Goal: Navigation & Orientation: Find specific page/section

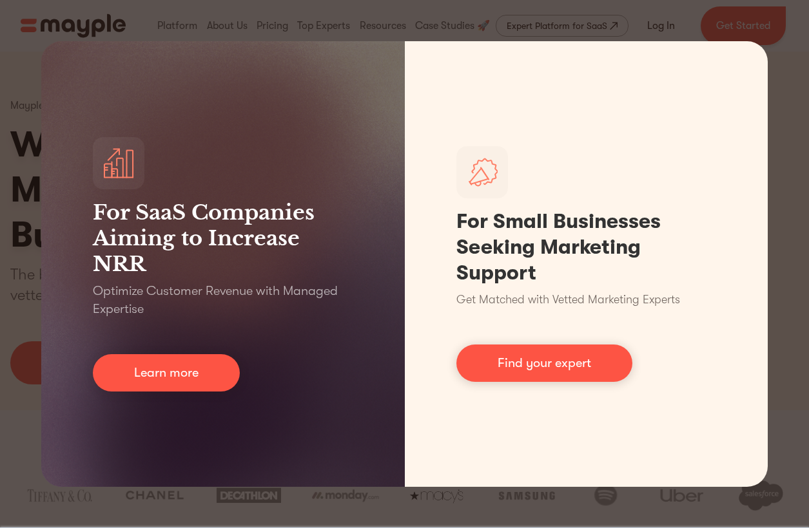
click at [765, 43] on div "For SaaS Companies Aiming to Increase NRR Optimize Customer Revenue with Manage…" at bounding box center [404, 264] width 809 height 528
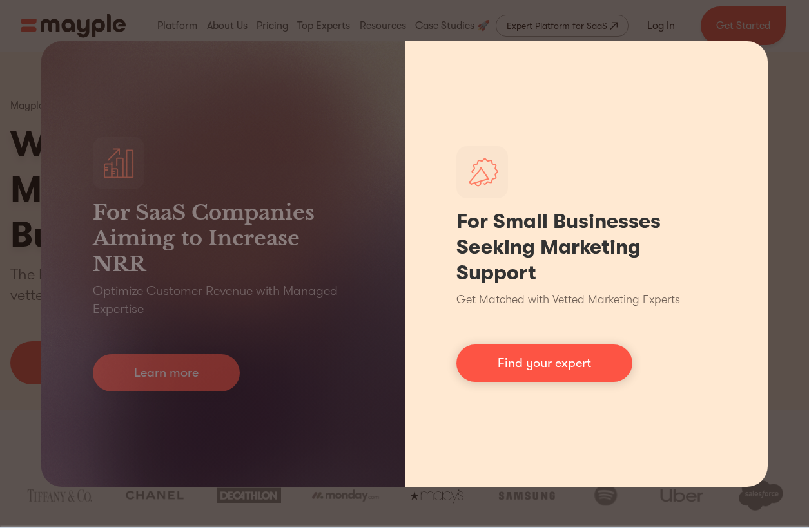
click at [726, 95] on div "For Small Businesses Seeking Marketing Support Get Matched with Vetted Marketin…" at bounding box center [586, 264] width 363 height 446
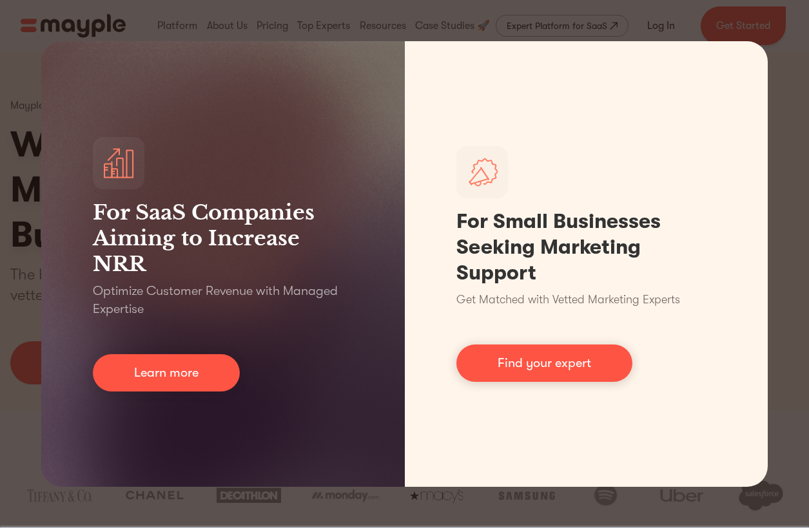
click at [34, 17] on div "For SaaS Companies Aiming to Increase NRR Optimize Customer Revenue with Manage…" at bounding box center [404, 264] width 809 height 528
click at [25, 48] on div "For SaaS Companies Aiming to Increase NRR Optimize Customer Revenue with Manage…" at bounding box center [404, 264] width 809 height 528
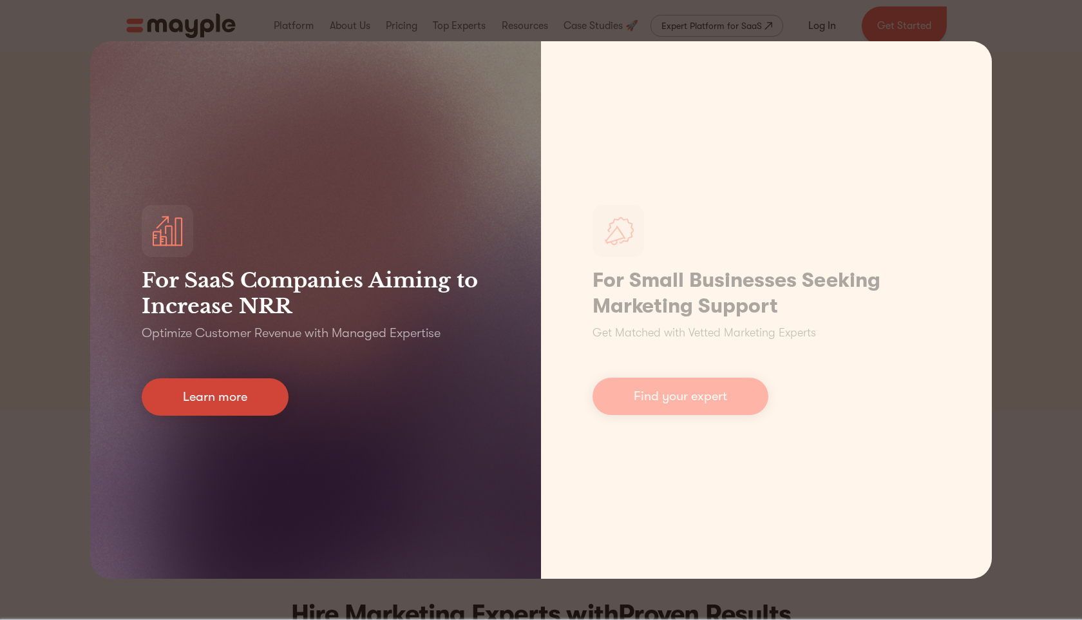
click at [227, 390] on link "Learn more" at bounding box center [215, 396] width 147 height 37
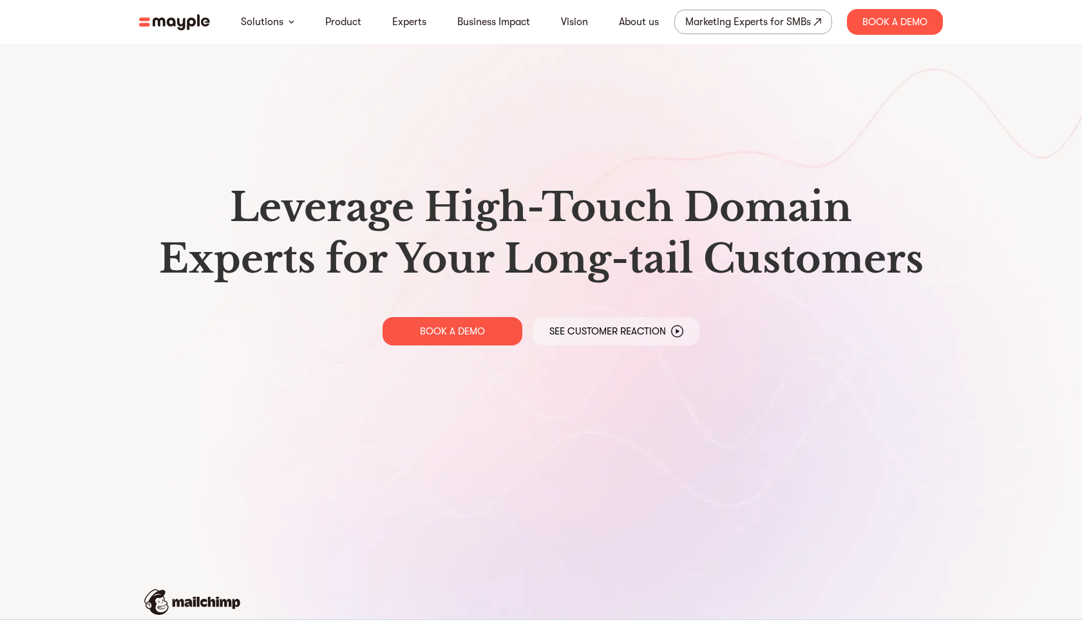
click at [166, 24] on img at bounding box center [174, 22] width 71 height 16
click at [722, 23] on div "Marketing Experts for SMBs" at bounding box center [749, 22] width 126 height 18
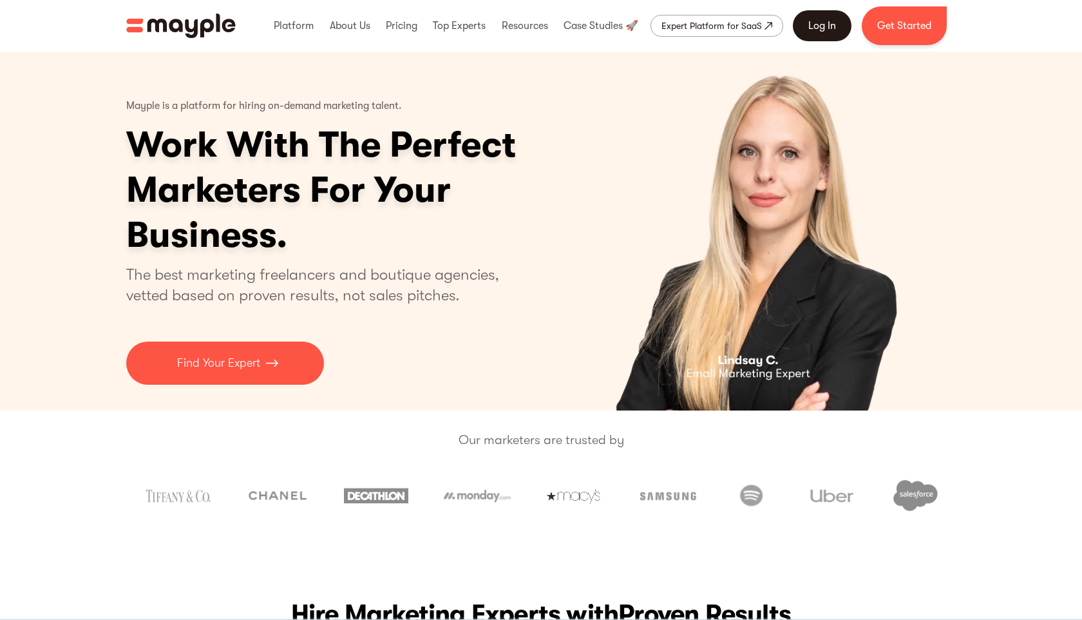
click at [822, 24] on link "Log In" at bounding box center [822, 25] width 59 height 31
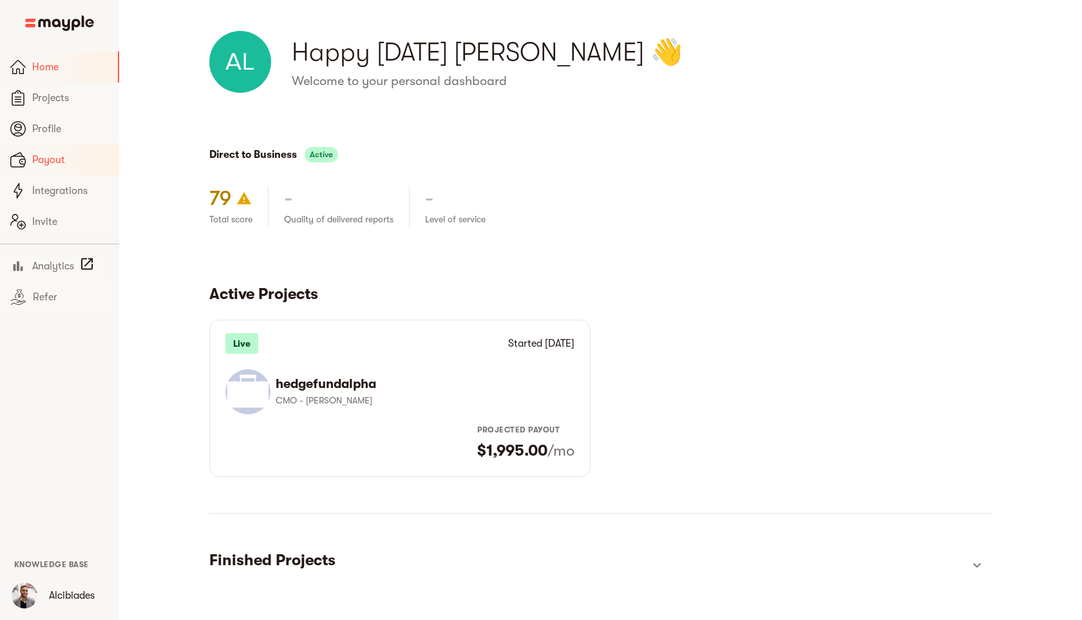
click at [30, 169] on link "Payout" at bounding box center [59, 159] width 119 height 31
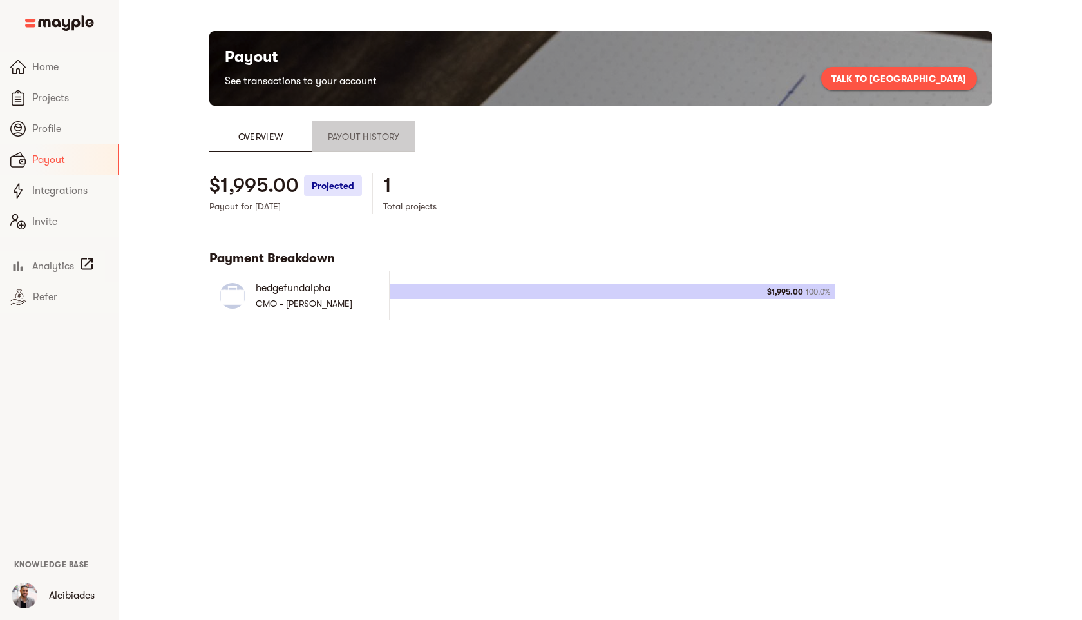
click at [370, 141] on span "Payout History" at bounding box center [364, 136] width 88 height 15
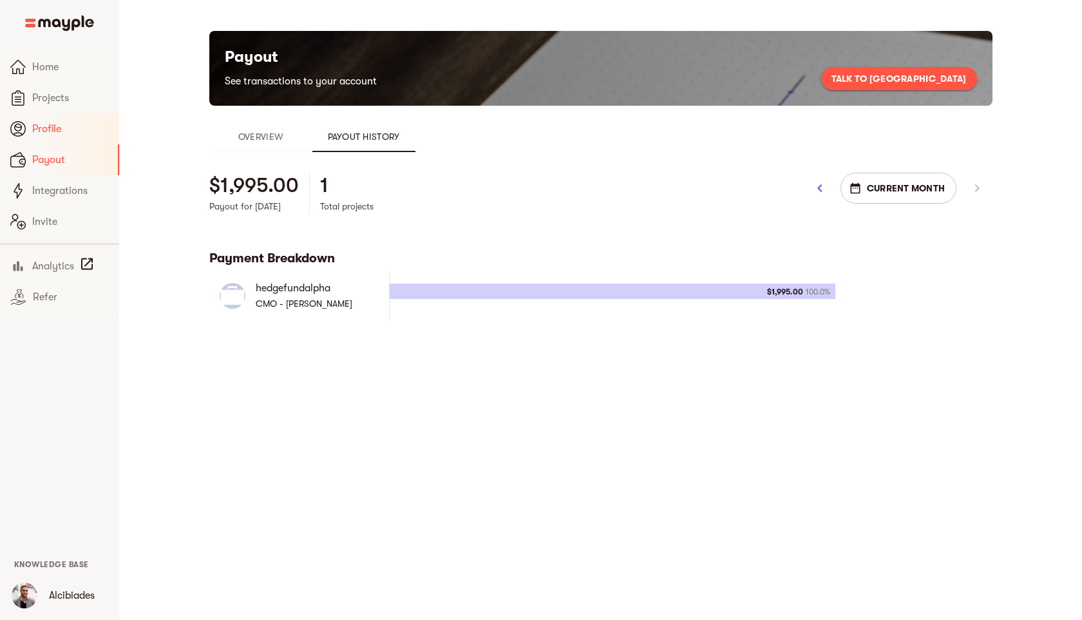
click at [55, 133] on span "Profile" at bounding box center [70, 128] width 77 height 15
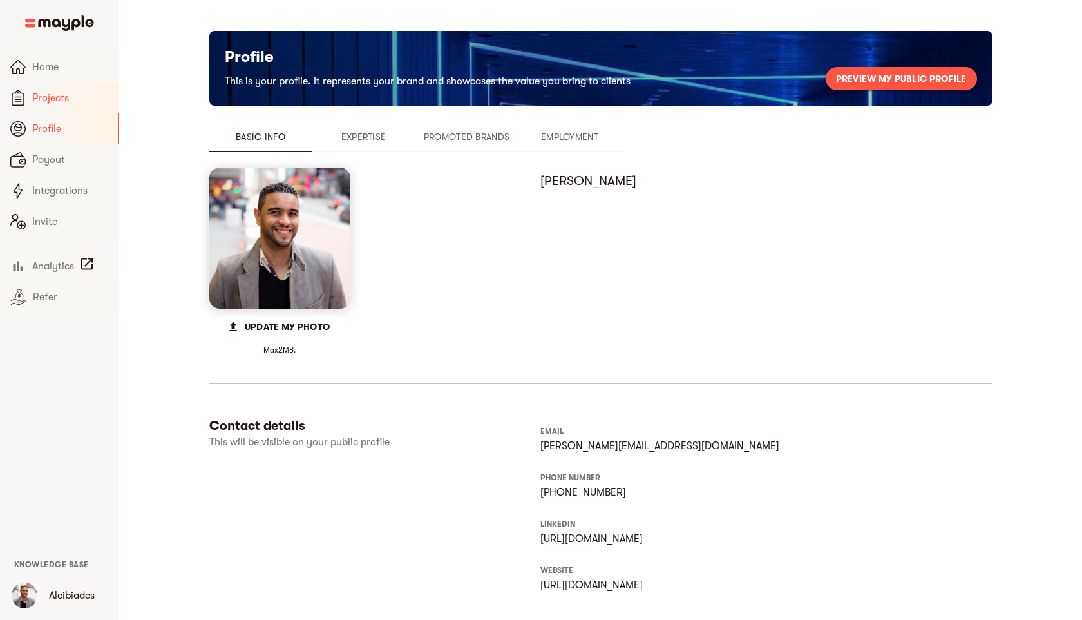
click at [53, 112] on link "Projects" at bounding box center [59, 97] width 119 height 31
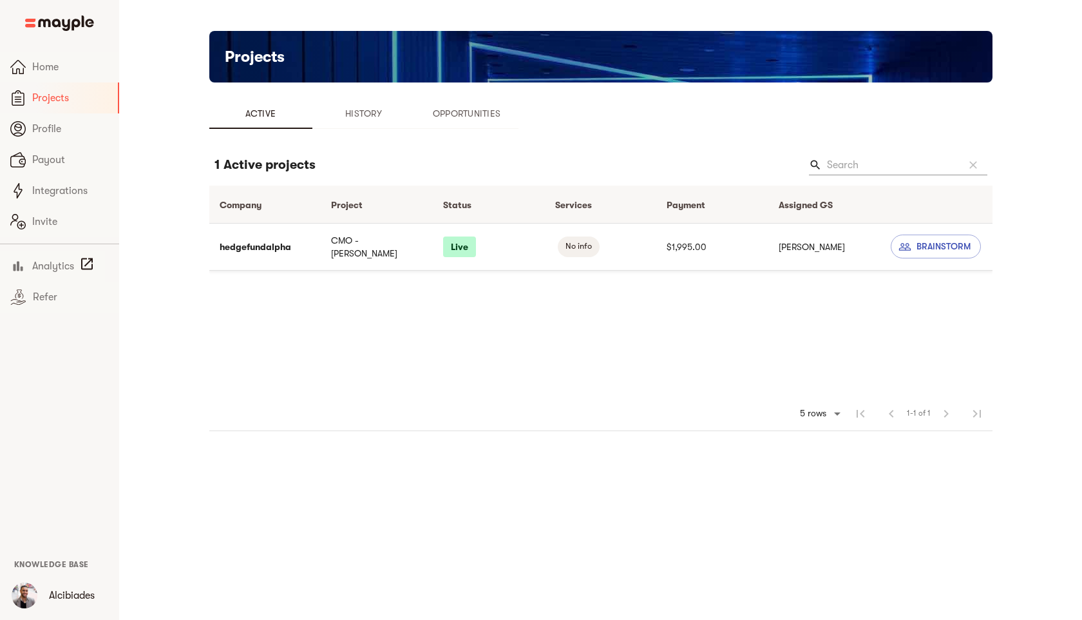
click at [276, 242] on td "hedgefundalpha" at bounding box center [265, 246] width 112 height 47
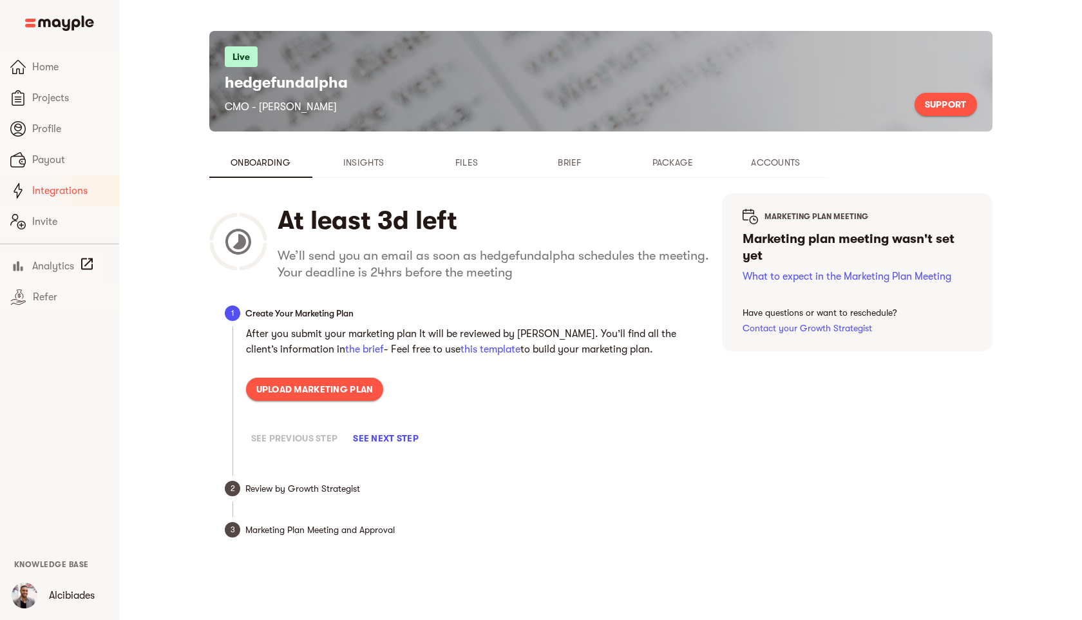
click at [63, 195] on span "Integrations" at bounding box center [70, 190] width 77 height 15
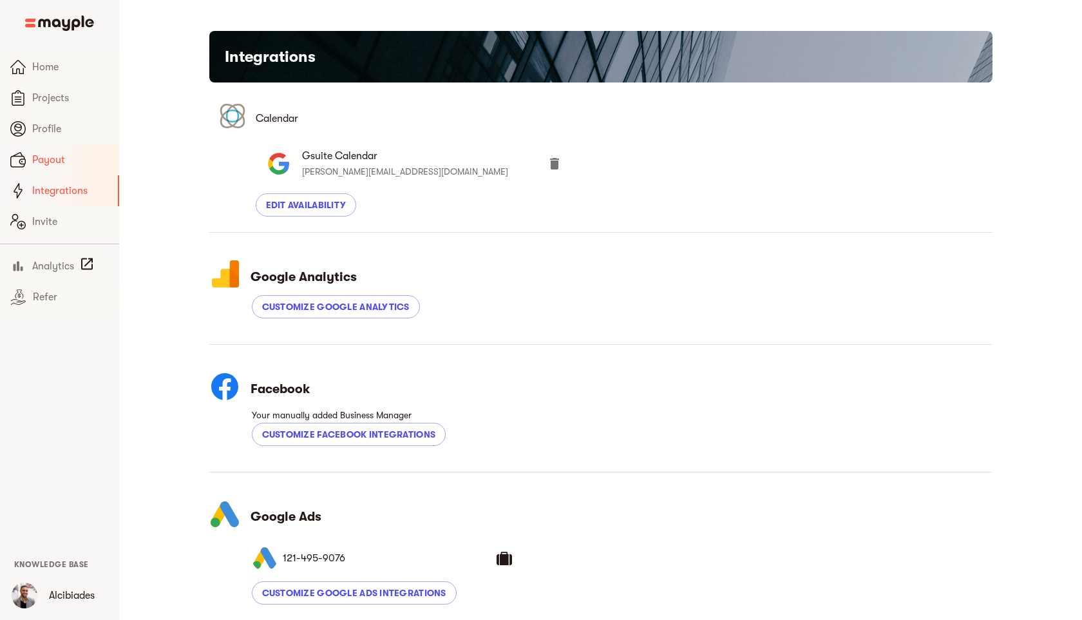
click at [56, 157] on span "Payout" at bounding box center [70, 159] width 77 height 15
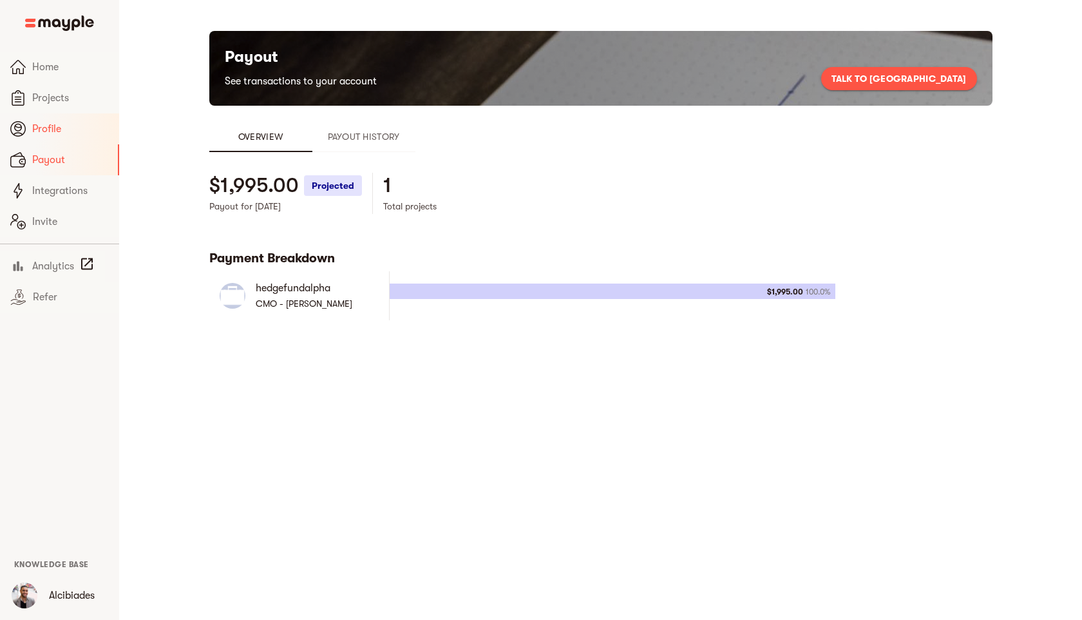
click at [55, 113] on link "Profile" at bounding box center [59, 128] width 119 height 31
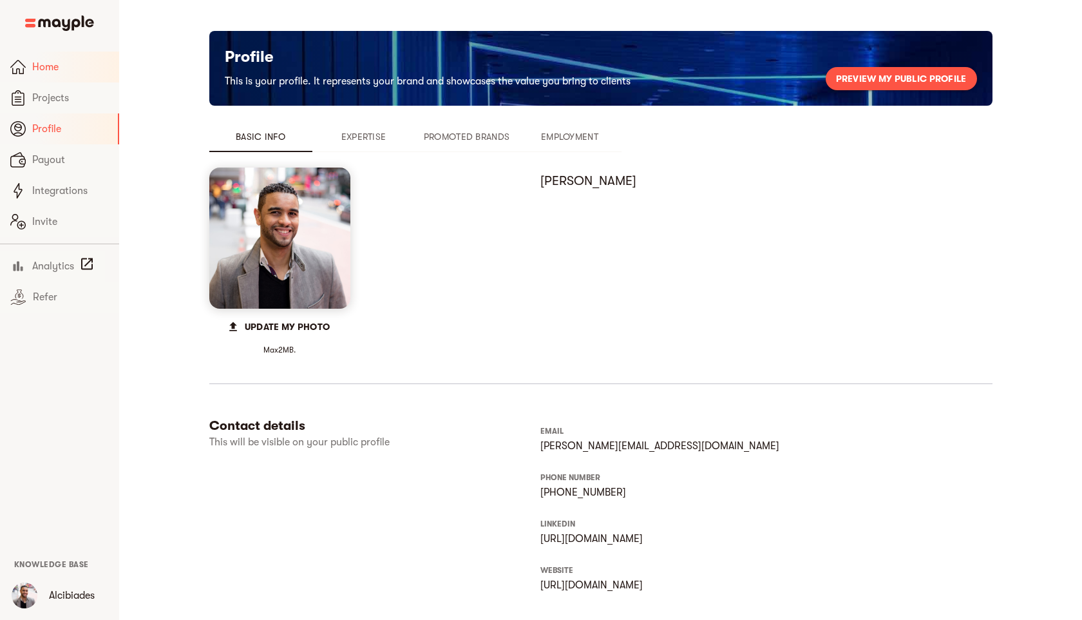
click at [53, 61] on span "Home" at bounding box center [70, 66] width 77 height 15
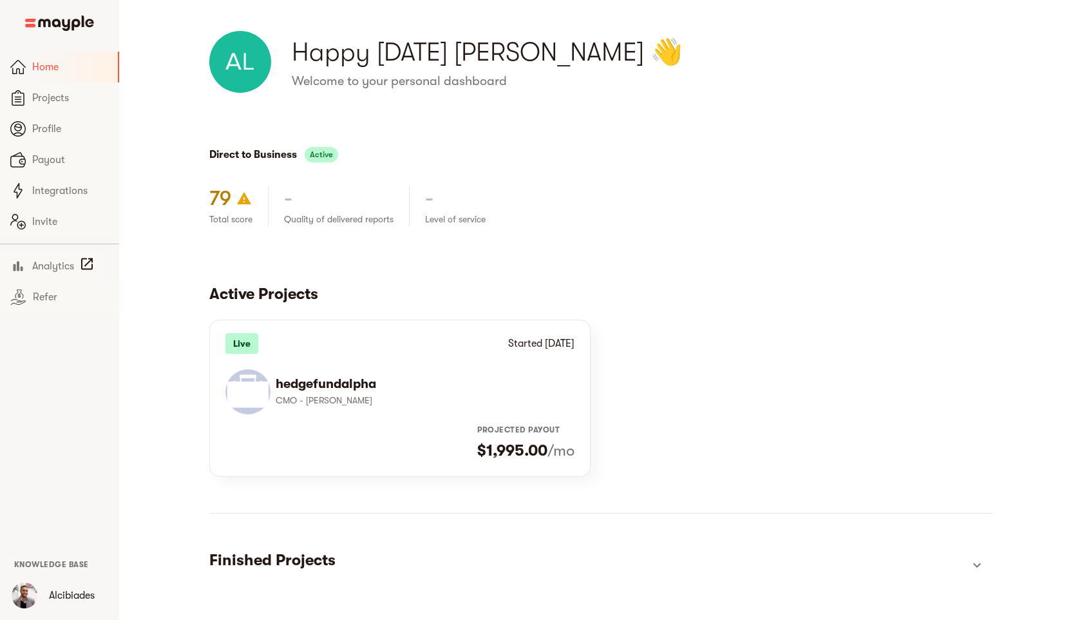
scroll to position [33, 0]
